Goal: Transaction & Acquisition: Obtain resource

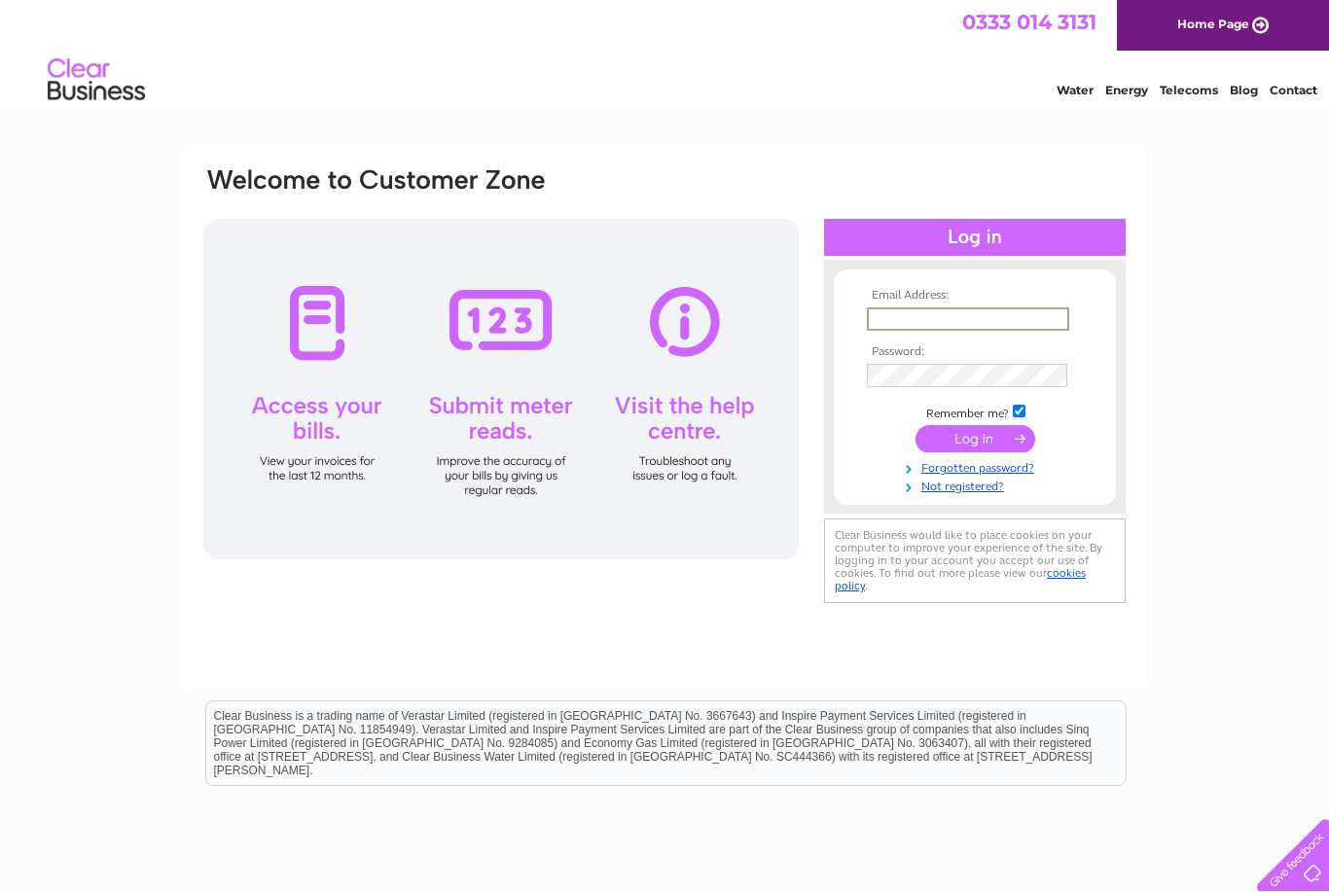
type input "Amardulai.ad@gmail.com"
click at [975, 440] on input "submit" at bounding box center [975, 438] width 120 height 27
click at [996, 436] on input "submit" at bounding box center [975, 436] width 120 height 27
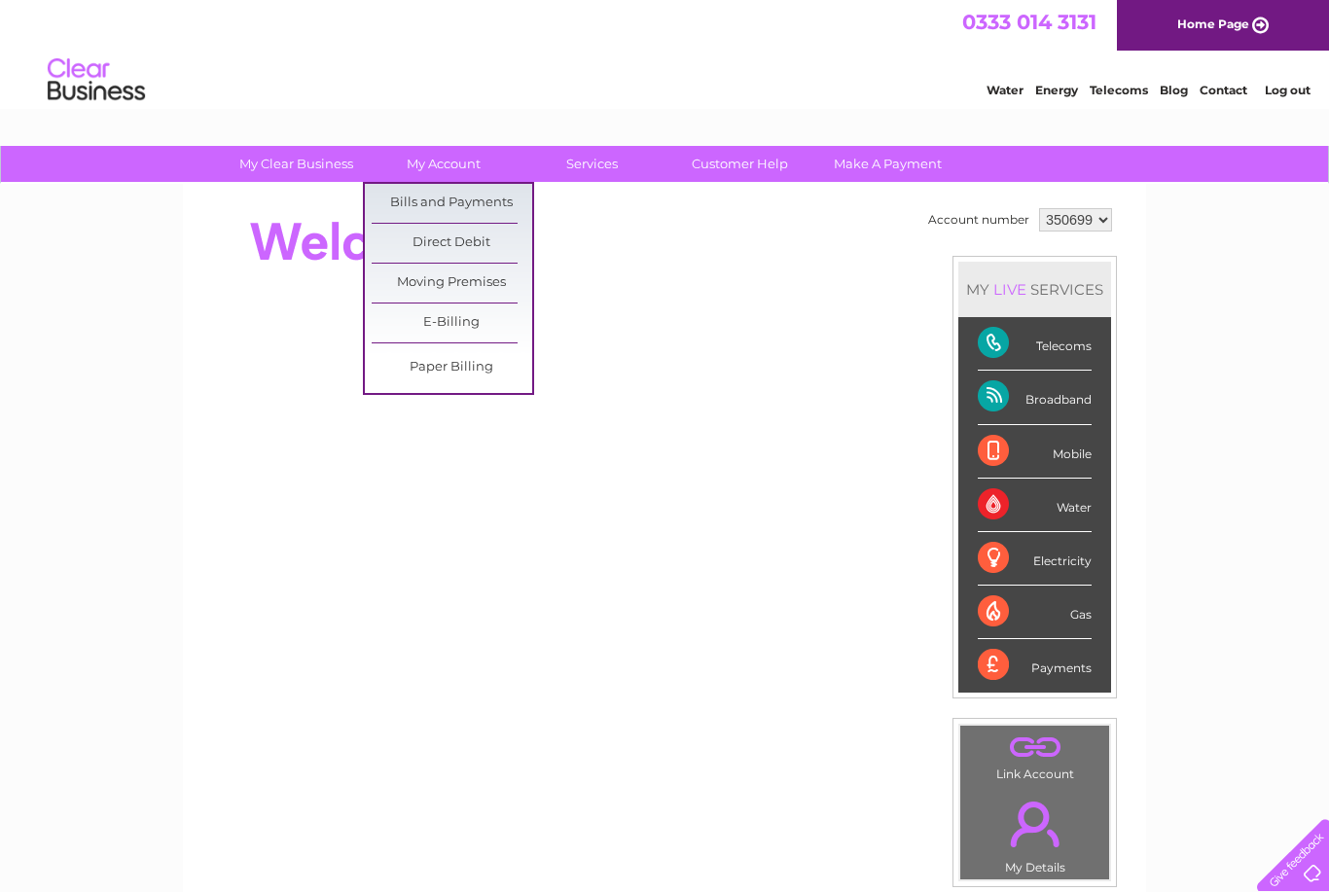
click at [490, 197] on link "Bills and Payments" at bounding box center [452, 203] width 161 height 39
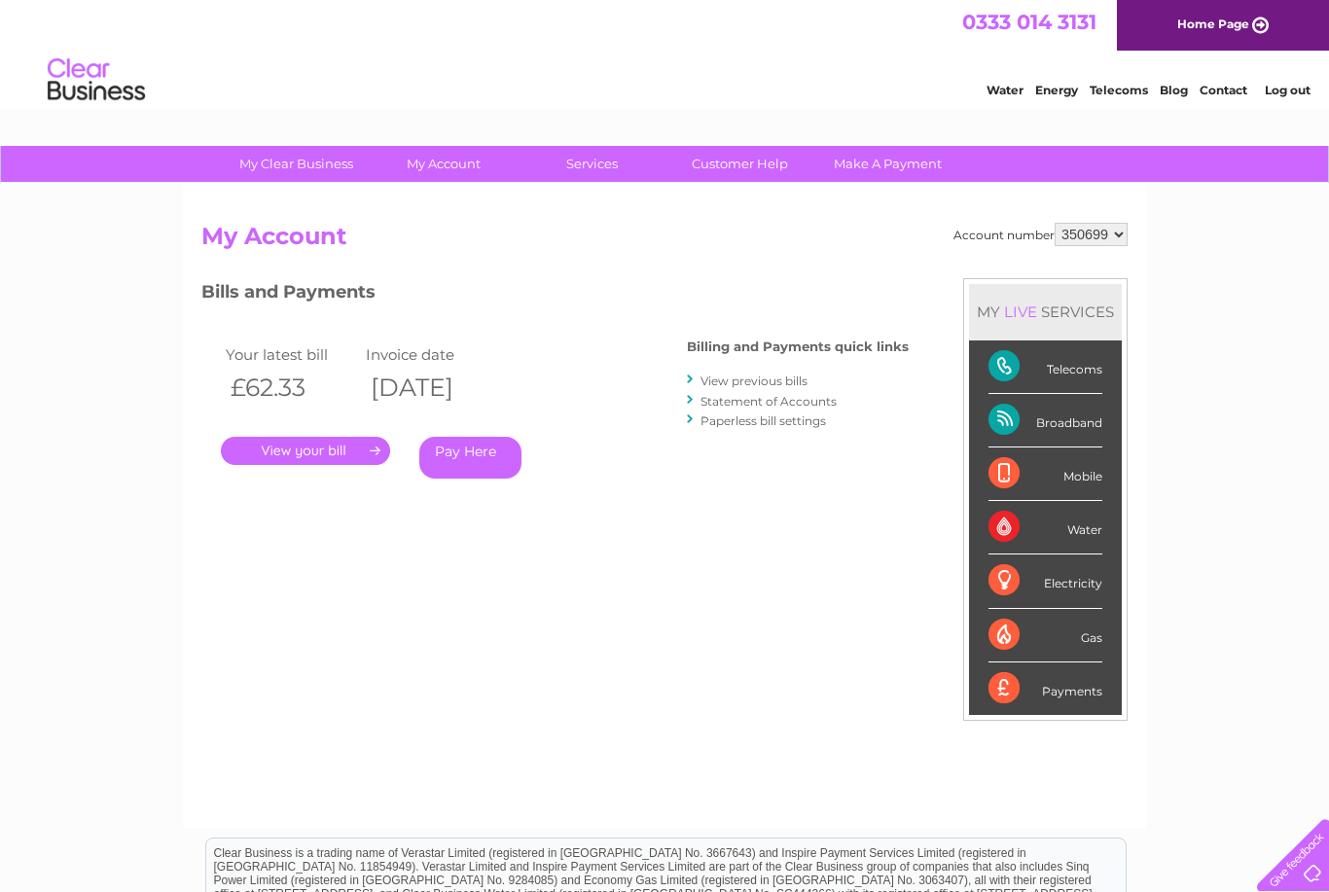
click at [778, 376] on link "View previous bills" at bounding box center [753, 381] width 107 height 15
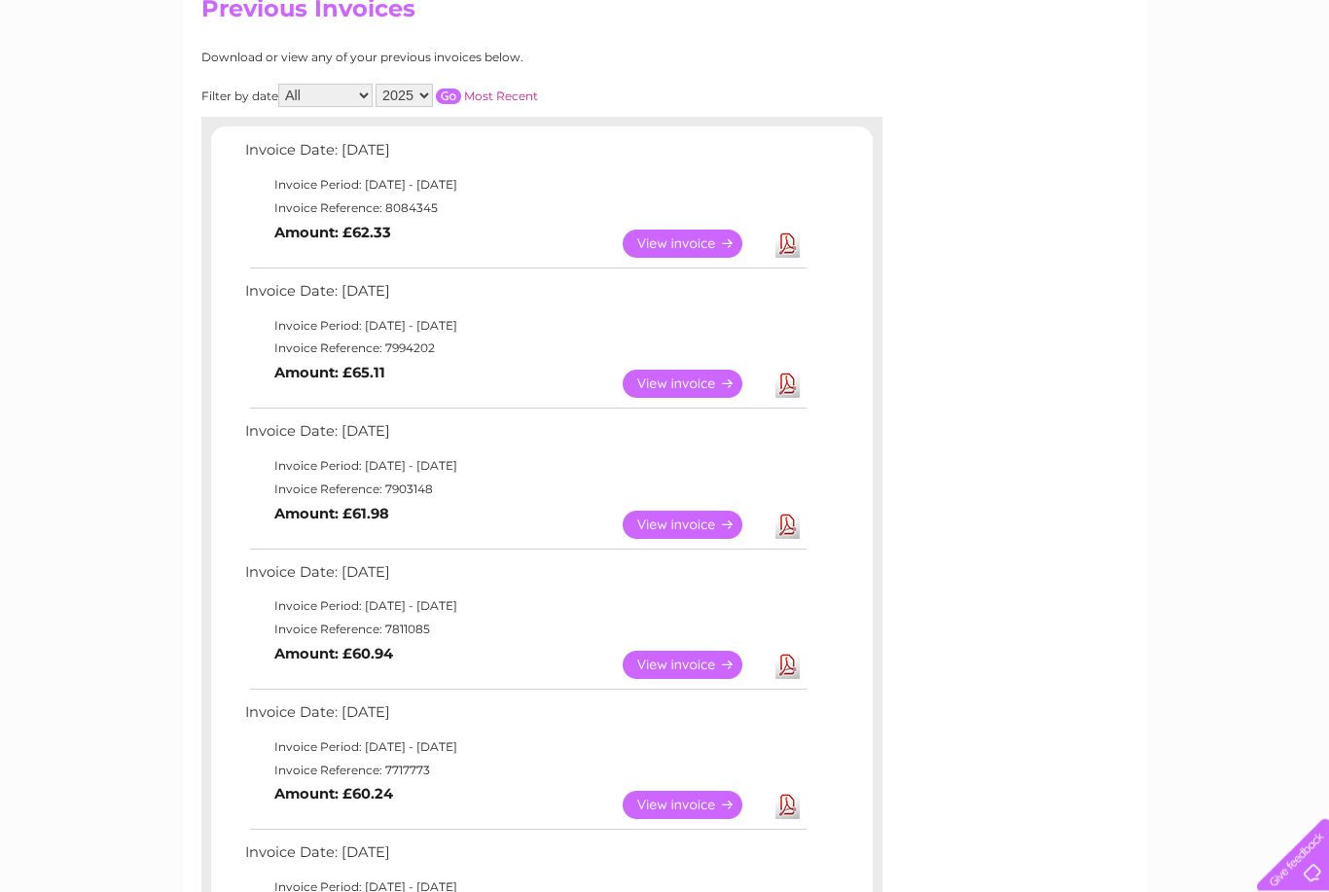
scroll to position [228, 0]
click at [791, 657] on link "Download" at bounding box center [787, 665] width 24 height 28
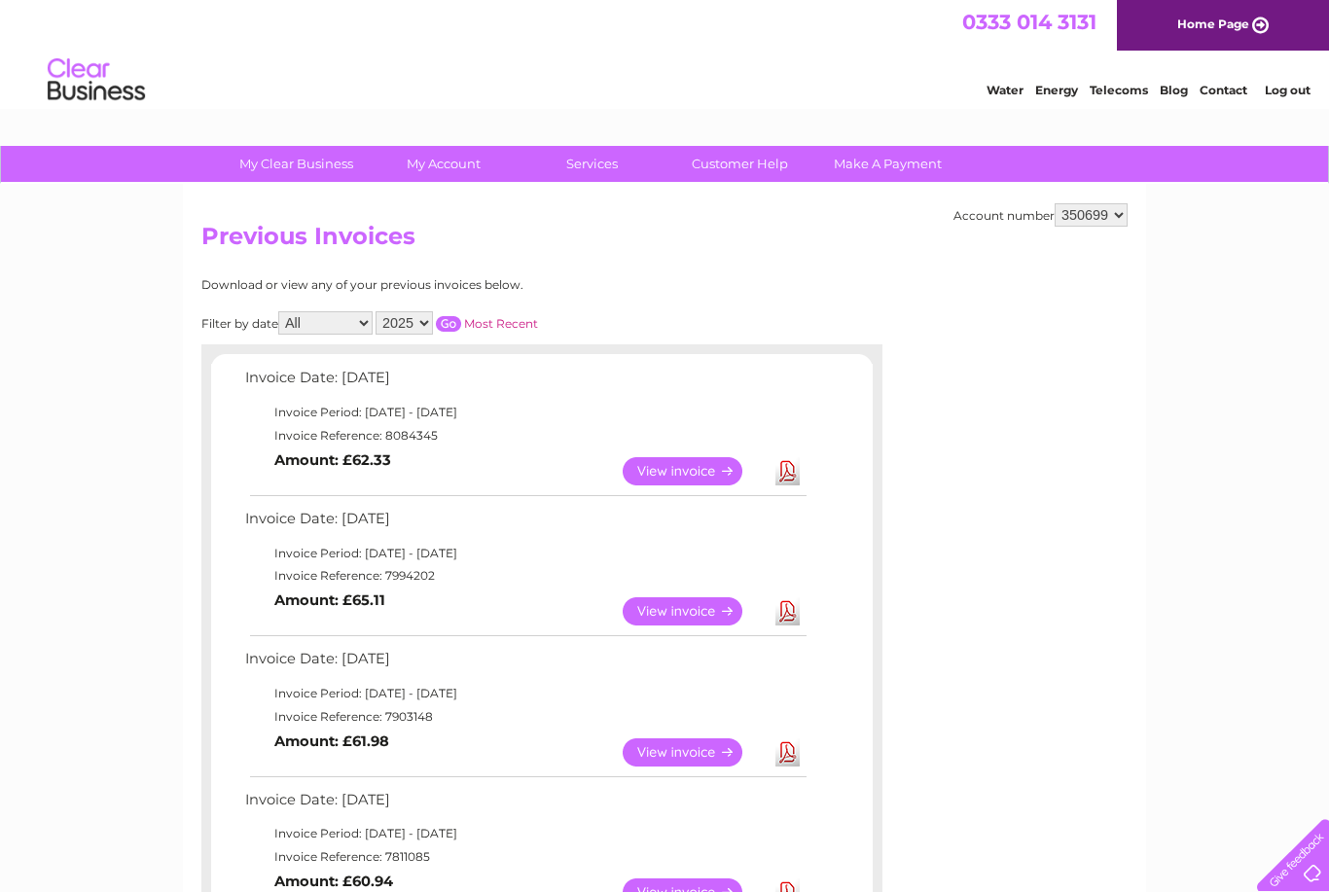
scroll to position [290, 0]
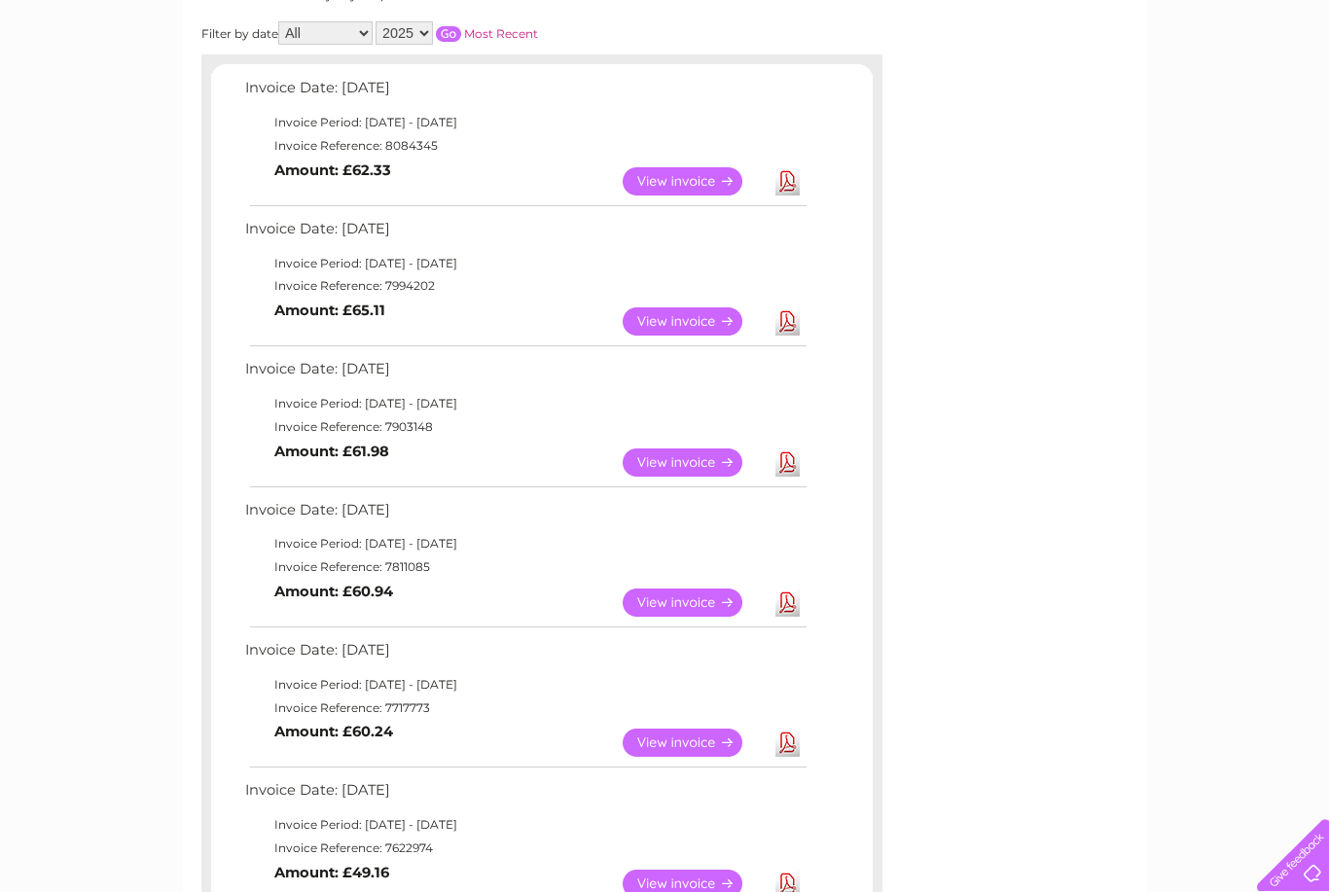
click at [791, 448] on link "Download" at bounding box center [787, 462] width 24 height 28
click at [791, 322] on link "Download" at bounding box center [787, 321] width 24 height 28
